Goal: Task Accomplishment & Management: Complete application form

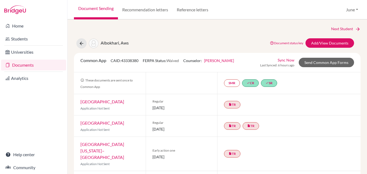
click at [18, 65] on link "Documents" at bounding box center [33, 65] width 65 height 11
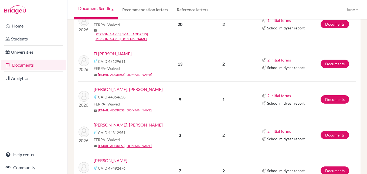
scroll to position [351, 0]
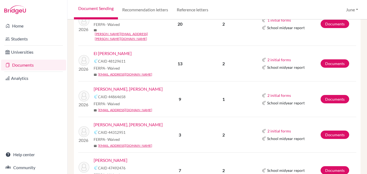
click at [117, 86] on link "[PERSON_NAME], [PERSON_NAME]" at bounding box center [128, 89] width 69 height 6
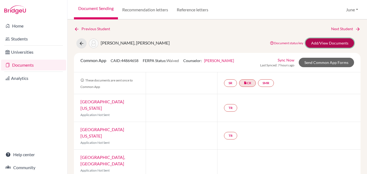
click at [335, 42] on link "Add/View Documents" at bounding box center [330, 42] width 49 height 9
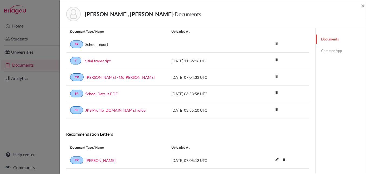
scroll to position [5, 0]
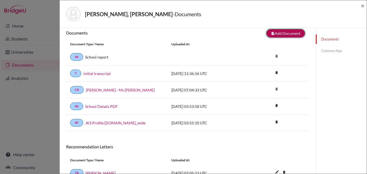
click at [285, 32] on button "note_add Add Document" at bounding box center [285, 33] width 39 height 8
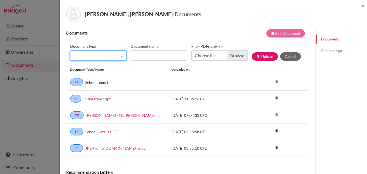
click at [121, 56] on select "Change explanation for Common App reports Counselor recommendation Internationa…" at bounding box center [98, 55] width 56 height 10
select select "45"
click at [70, 50] on select "Change explanation for Common App reports Counselor recommendation Internationa…" at bounding box center [98, 55] width 56 height 10
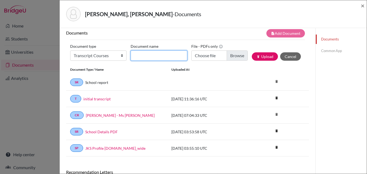
click at [141, 55] on input "Document name" at bounding box center [159, 55] width 56 height 10
type input "Abdalrahman Jamal - courses"
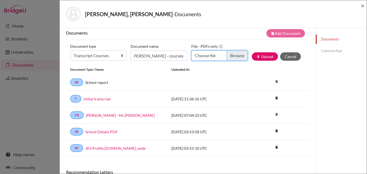
click at [233, 55] on input "Choose file" at bounding box center [219, 55] width 56 height 10
type input "C:\fakepath\Abdalrahman Jamal - courses.pdf"
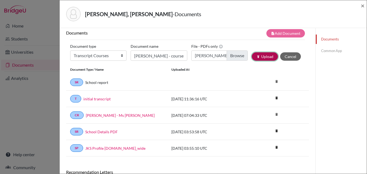
click at [262, 57] on button "publish Upload" at bounding box center [265, 56] width 26 height 8
